Goal: Task Accomplishment & Management: Manage account settings

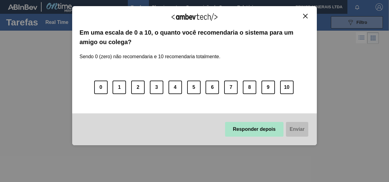
click at [271, 133] on button "Responder depois" at bounding box center [254, 129] width 59 height 15
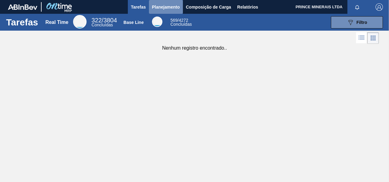
click at [165, 8] on span "Planejamento" at bounding box center [166, 6] width 28 height 7
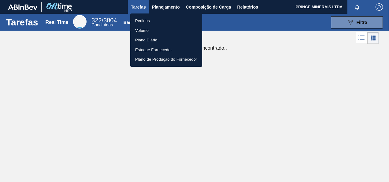
click at [147, 20] on li "Pedidos" at bounding box center [166, 21] width 72 height 10
